Goal: Transaction & Acquisition: Purchase product/service

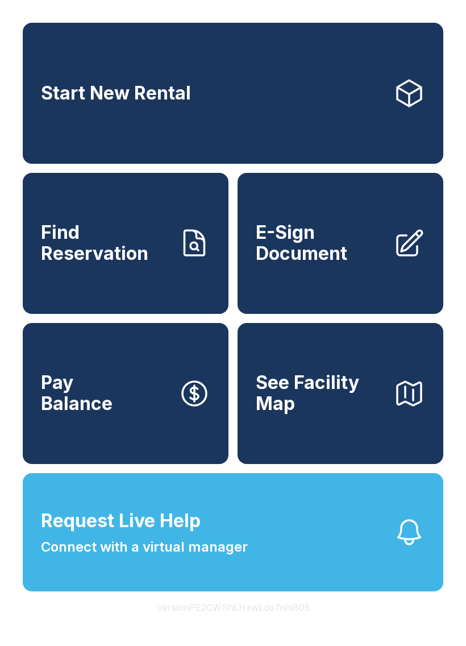
click at [300, 251] on span "E-Sign Document" at bounding box center [320, 243] width 128 height 42
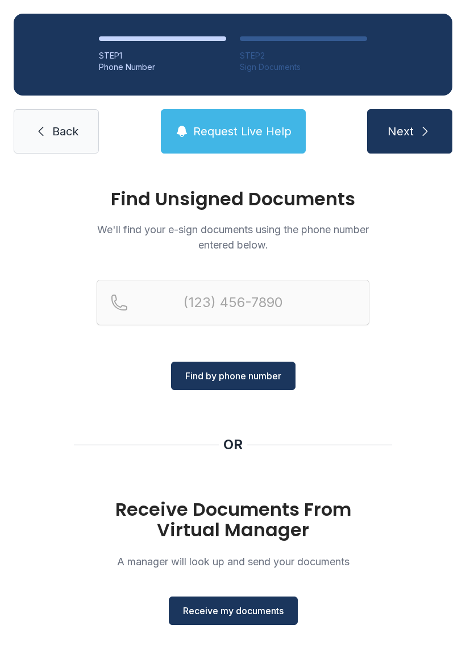
click at [220, 507] on h1 "Receive Documents From Virtual Manager" at bounding box center [233, 519] width 273 height 41
click at [222, 504] on h1 "Receive Documents From Virtual Manager" at bounding box center [233, 519] width 273 height 41
click at [223, 524] on h1 "Receive Documents From Virtual Manager" at bounding box center [233, 519] width 273 height 41
click at [220, 617] on button "Receive my documents" at bounding box center [233, 610] width 129 height 28
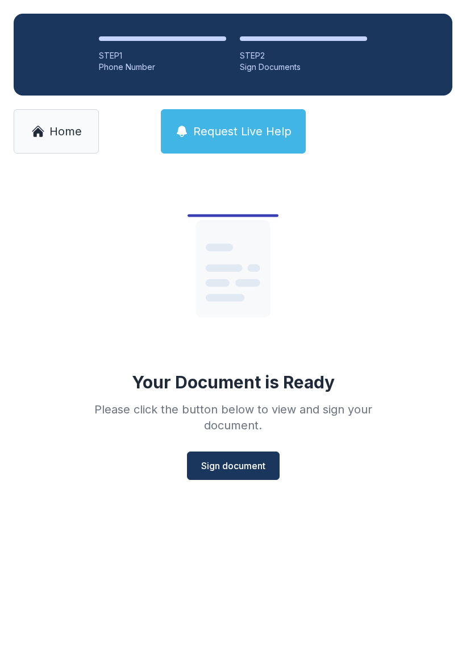
click at [234, 465] on span "Sign document" at bounding box center [233, 466] width 64 height 14
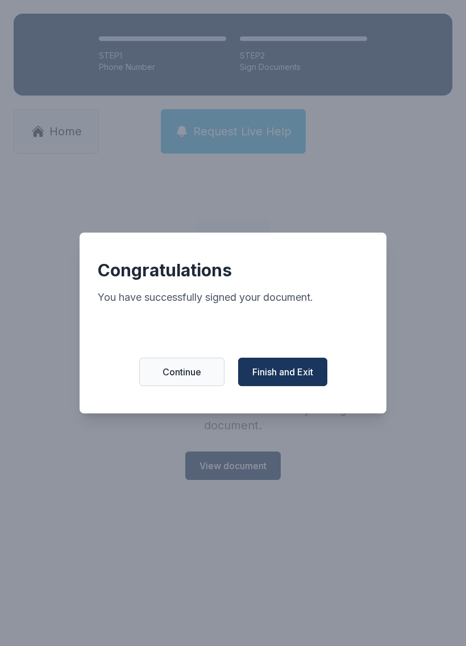
click at [279, 369] on button "Finish and Exit" at bounding box center [282, 372] width 89 height 28
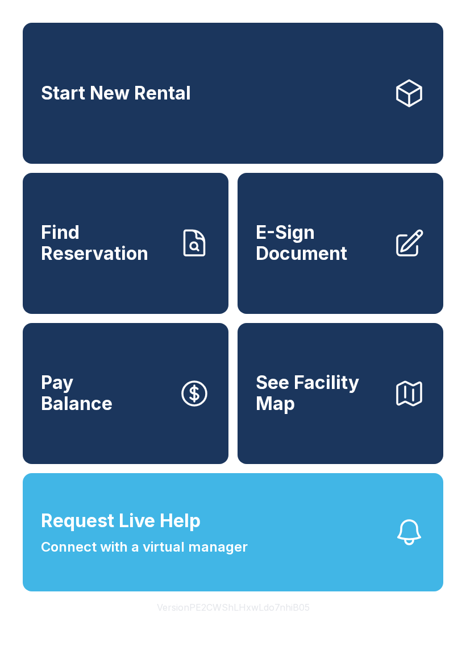
click at [351, 63] on link "Start New Rental" at bounding box center [233, 93] width 421 height 141
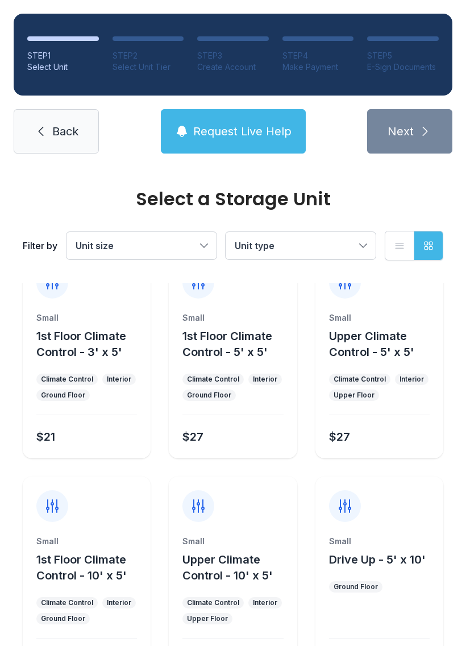
scroll to position [23, 0]
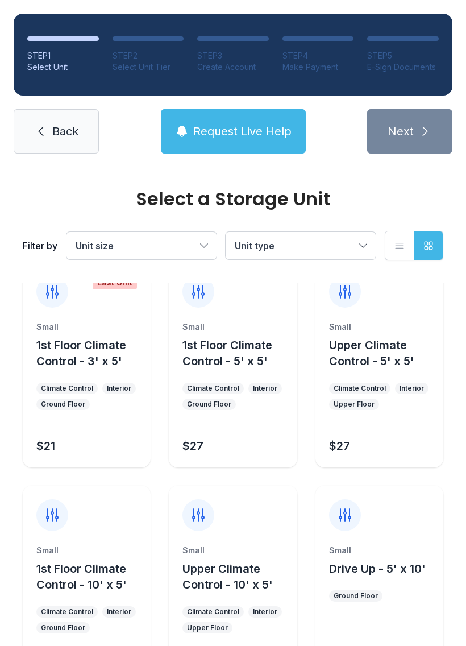
click at [466, 483] on div "Select a Storage Unit Filter by Unit size Unit type List view Grid view Last Un…" at bounding box center [233, 463] width 466 height 639
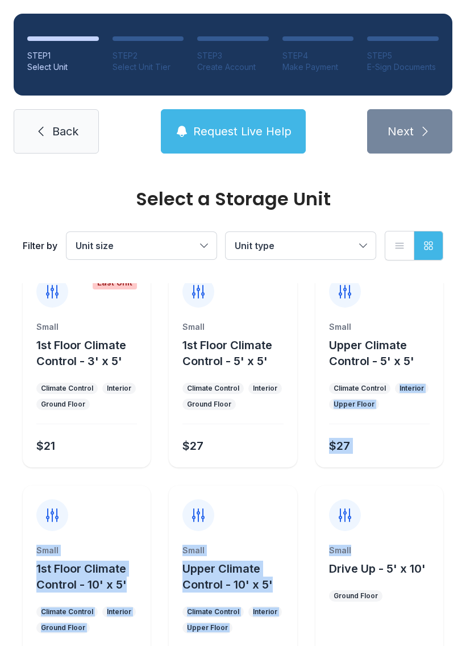
click at [452, 303] on div "Select a Storage Unit Filter by Unit size Unit type List view Grid view Last Un…" at bounding box center [233, 463] width 466 height 639
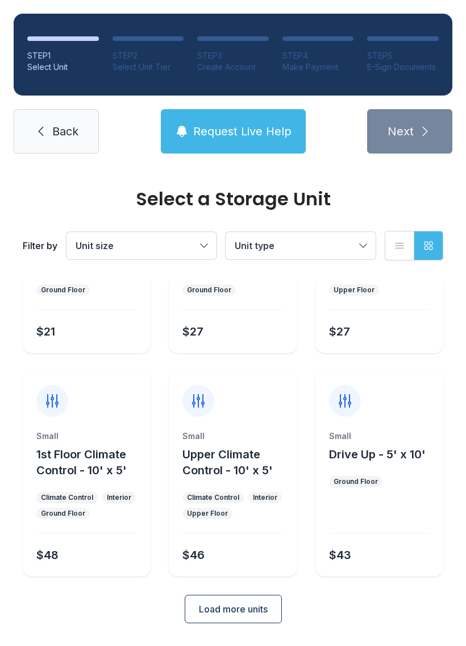
scroll to position [135, 0]
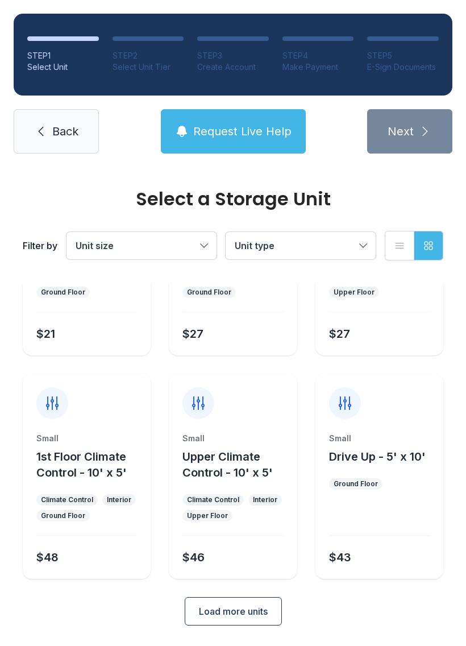
click at [438, 519] on div "Small Drive Up - 5' x 10' Ground Floor $43" at bounding box center [380, 506] width 128 height 146
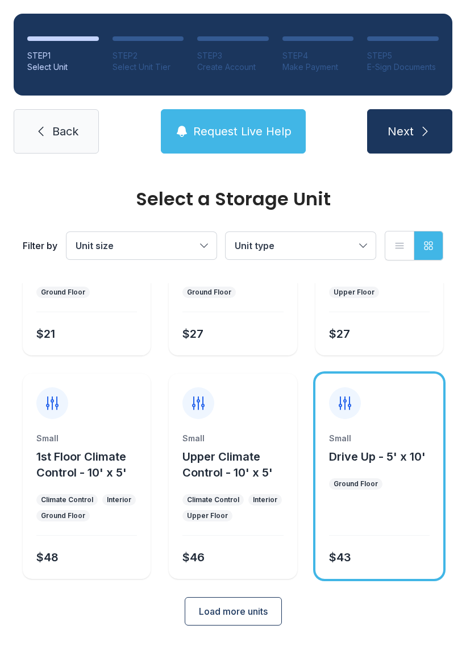
click at [267, 616] on span "Load more units" at bounding box center [233, 611] width 69 height 14
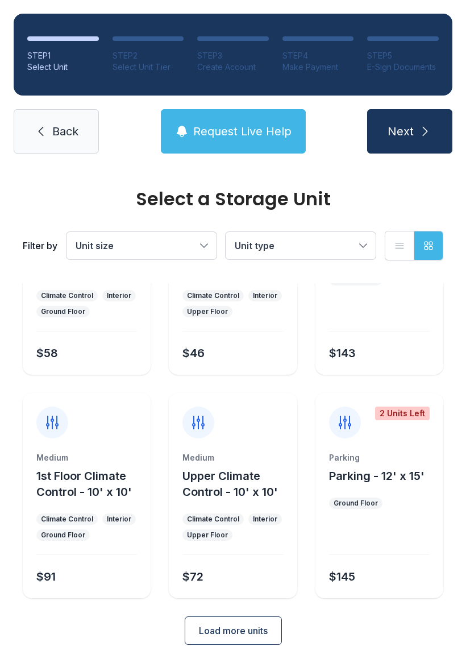
scroll to position [561, 0]
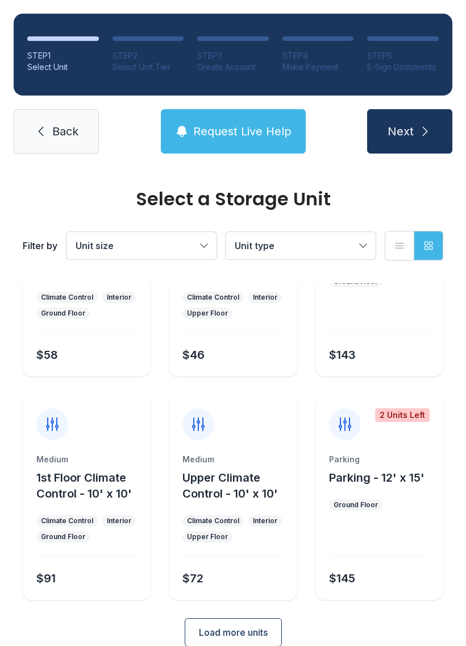
click at [241, 630] on span "Load more units" at bounding box center [233, 632] width 69 height 14
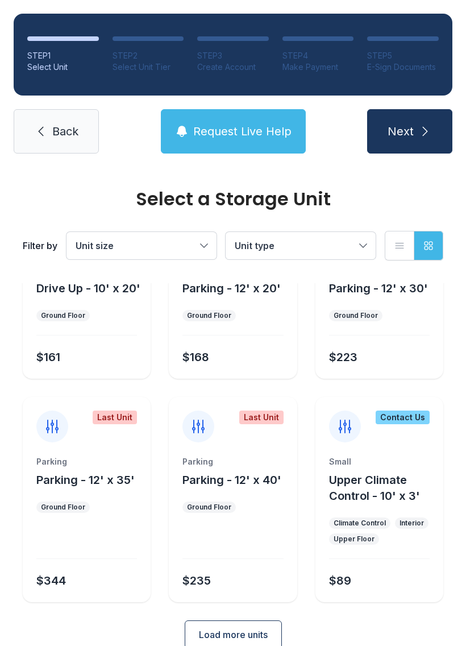
scroll to position [956, 0]
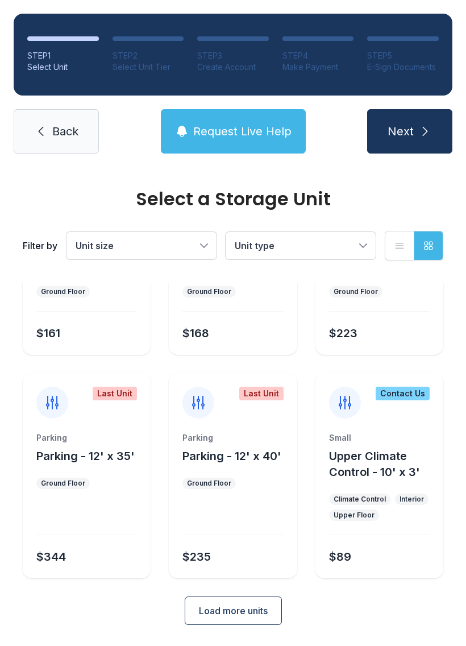
scroll to position [997, 0]
click at [235, 612] on span "Load more units" at bounding box center [233, 611] width 69 height 14
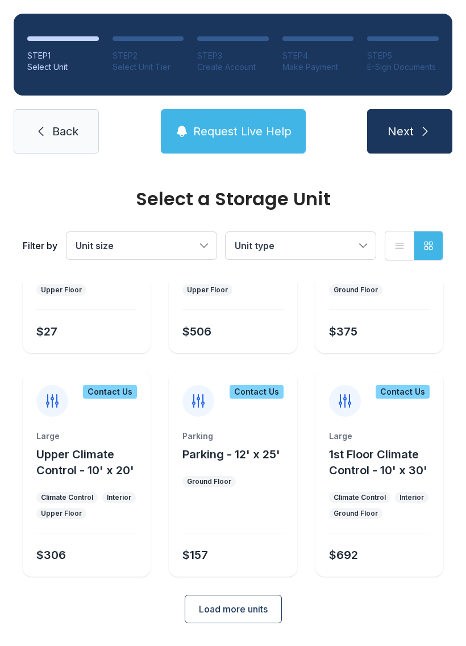
scroll to position [1444, 0]
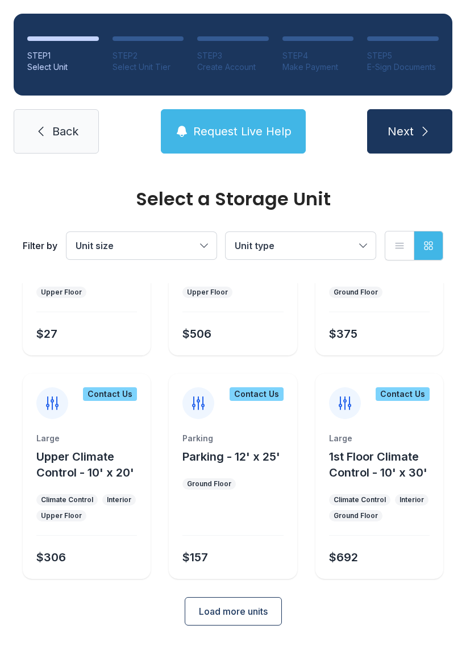
click at [242, 623] on button "Load more units" at bounding box center [233, 611] width 97 height 28
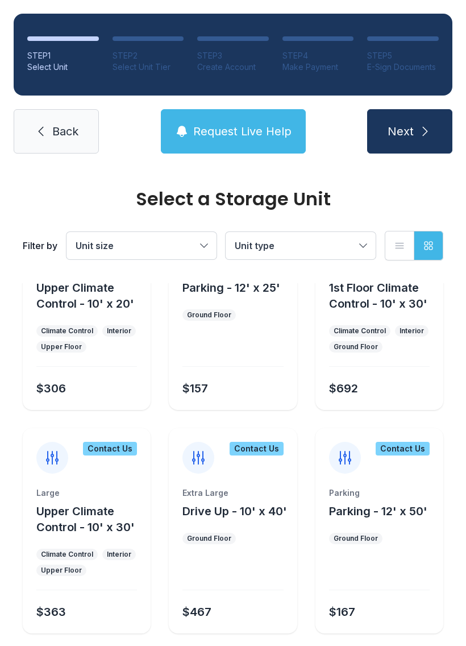
scroll to position [1612, 0]
